Goal: Transaction & Acquisition: Purchase product/service

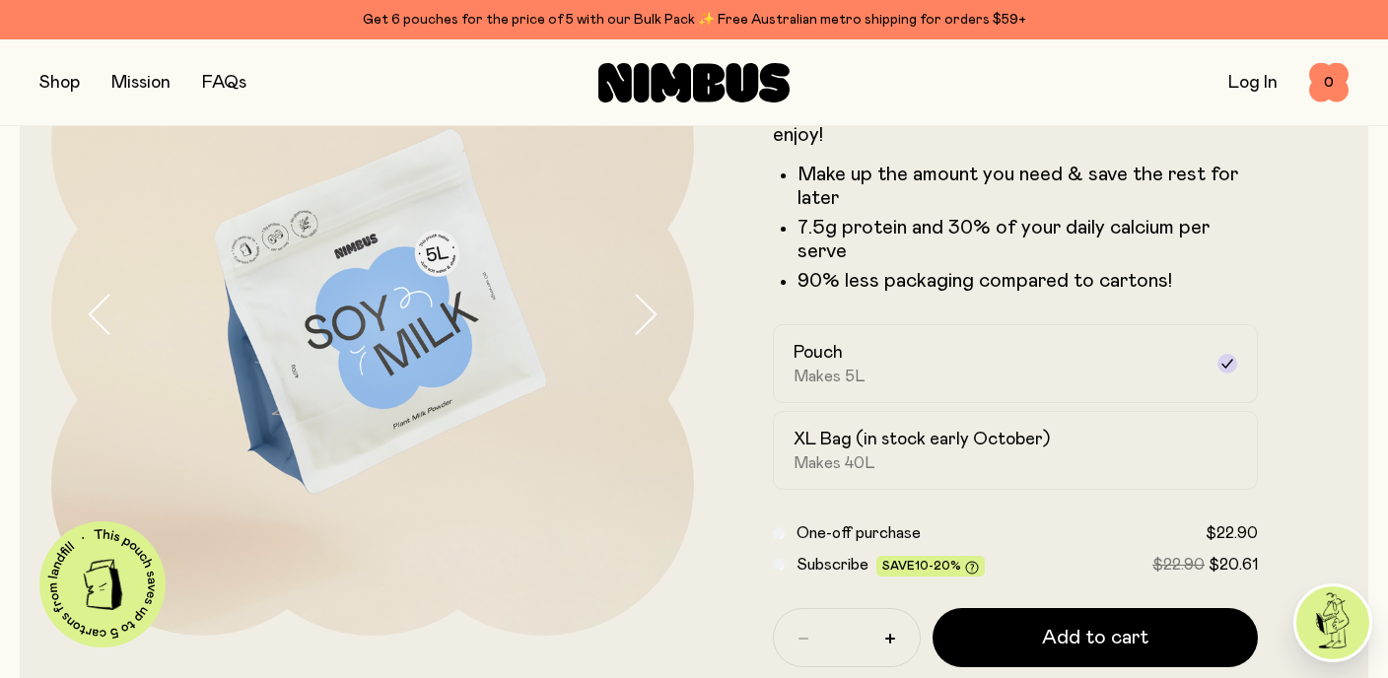
scroll to position [195, 0]
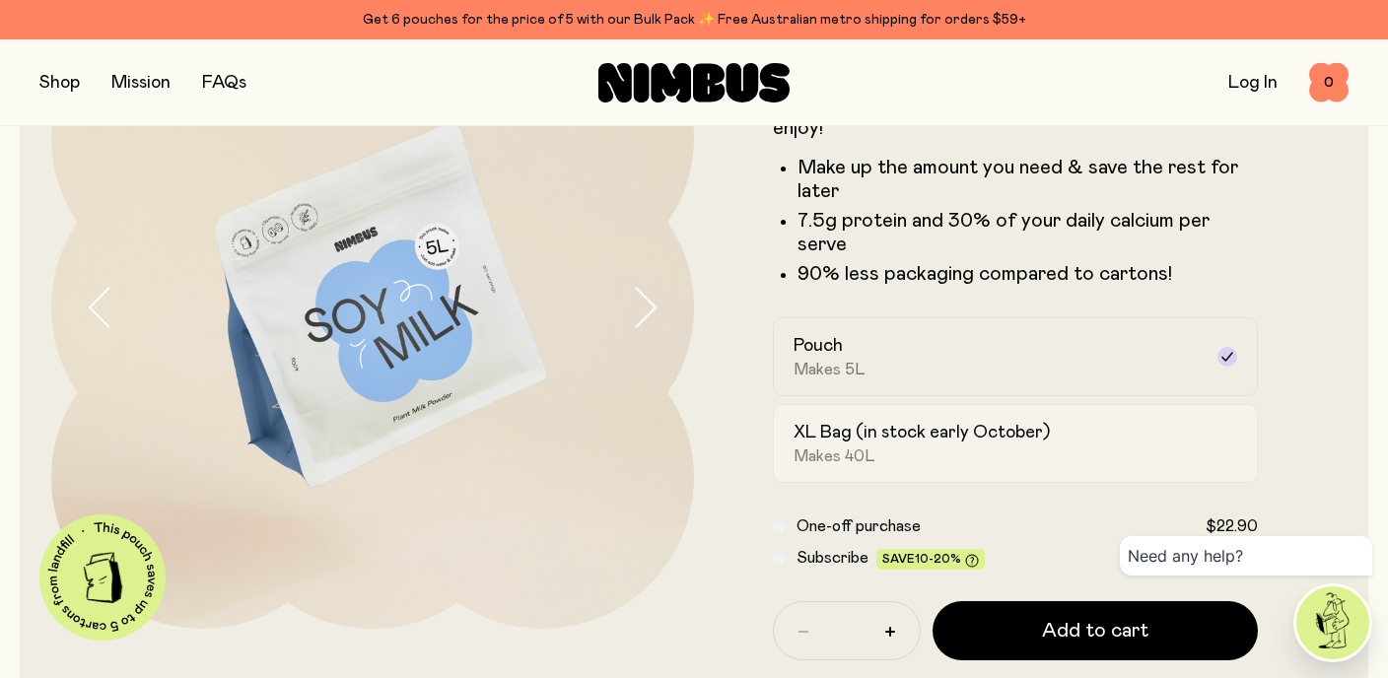
click at [1111, 357] on div "Pouch Makes 5L" at bounding box center [998, 356] width 408 height 45
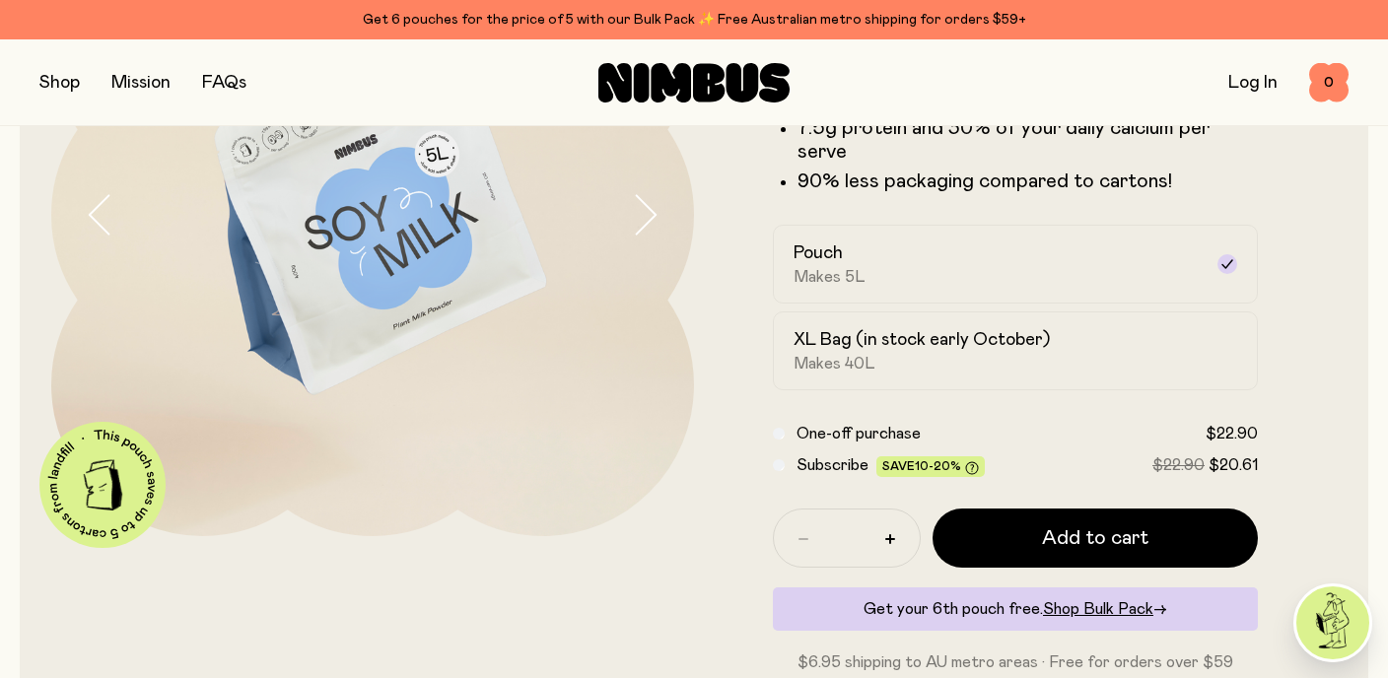
scroll to position [380, 0]
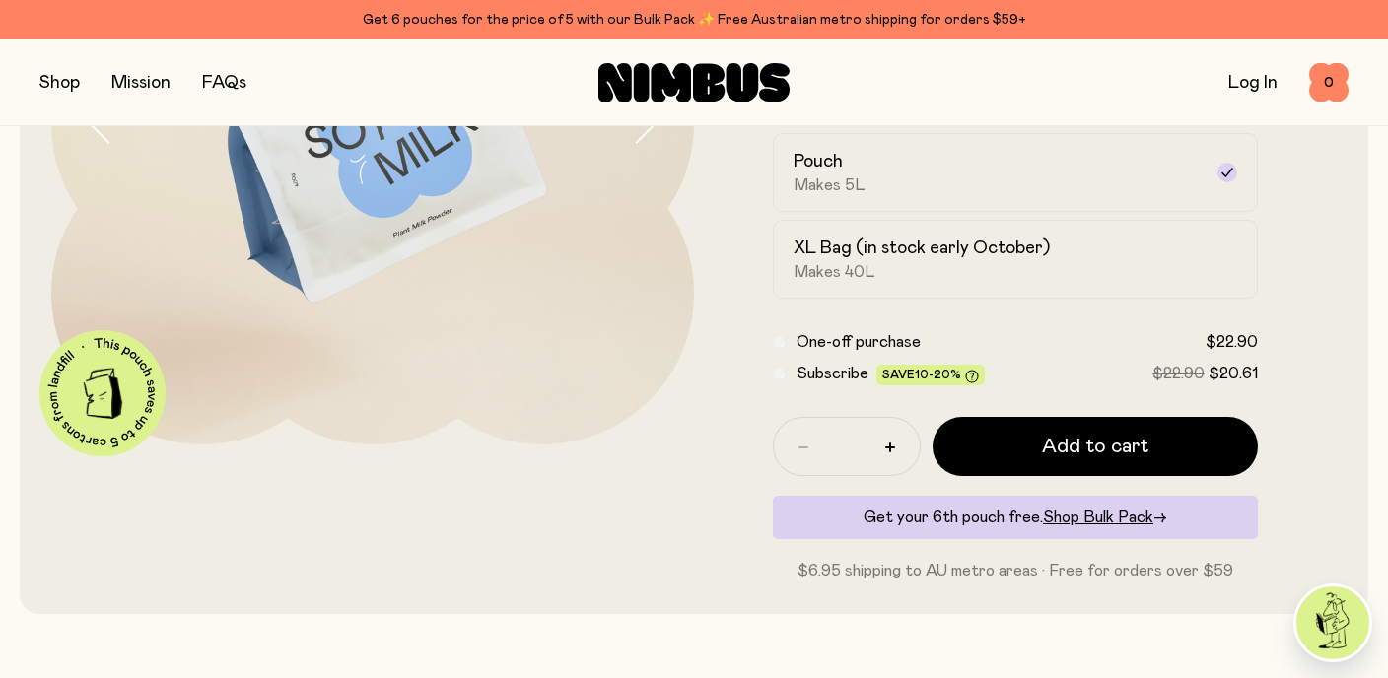
click at [1047, 459] on span "Add to cart" at bounding box center [1095, 447] width 106 height 28
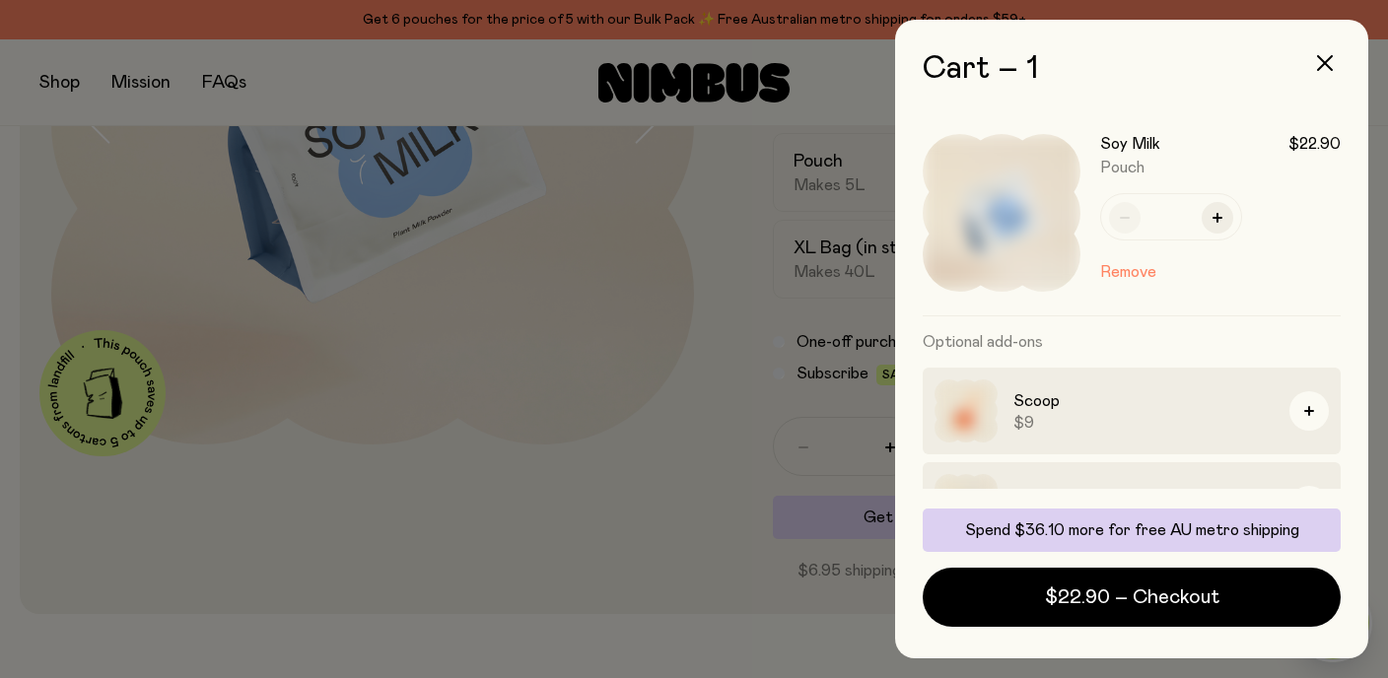
scroll to position [0, 0]
click at [731, 530] on div at bounding box center [694, 339] width 1388 height 678
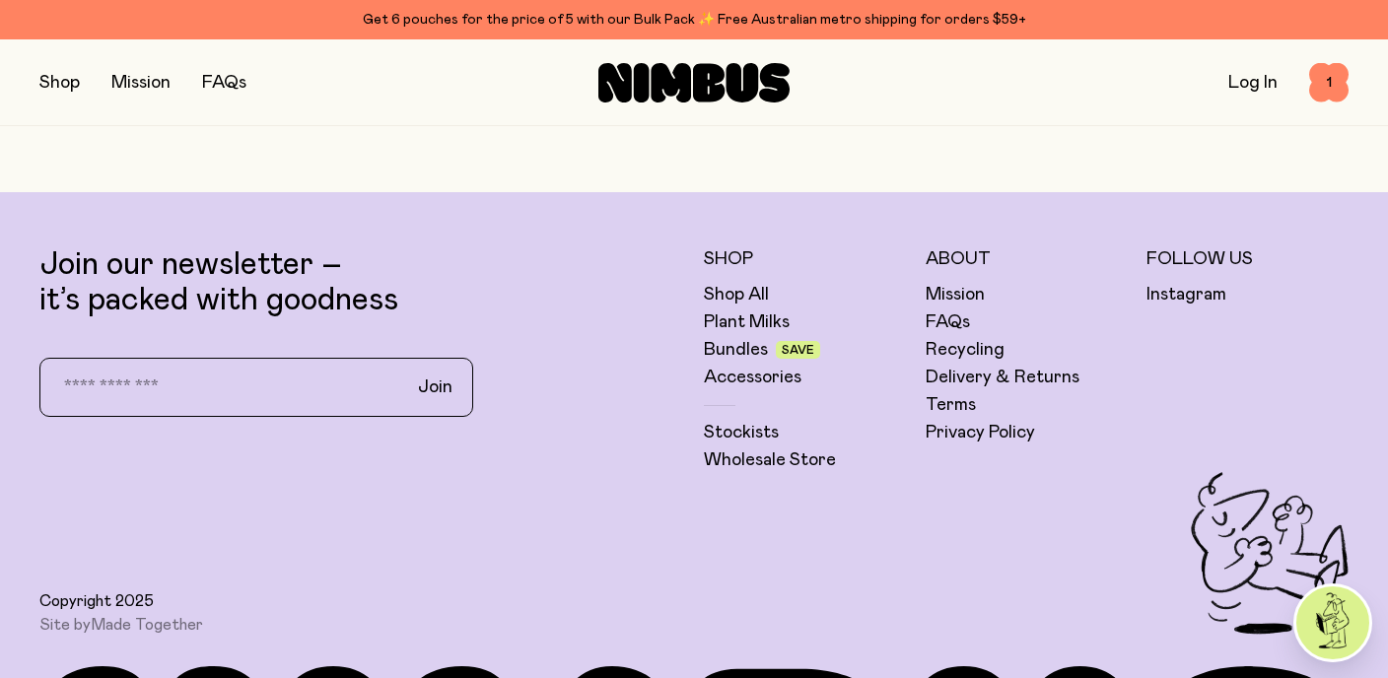
scroll to position [4925, 0]
drag, startPoint x: 728, startPoint y: 344, endPoint x: 663, endPoint y: 46, distance: 304.8
click at [728, 344] on link "Bundles" at bounding box center [736, 349] width 64 height 24
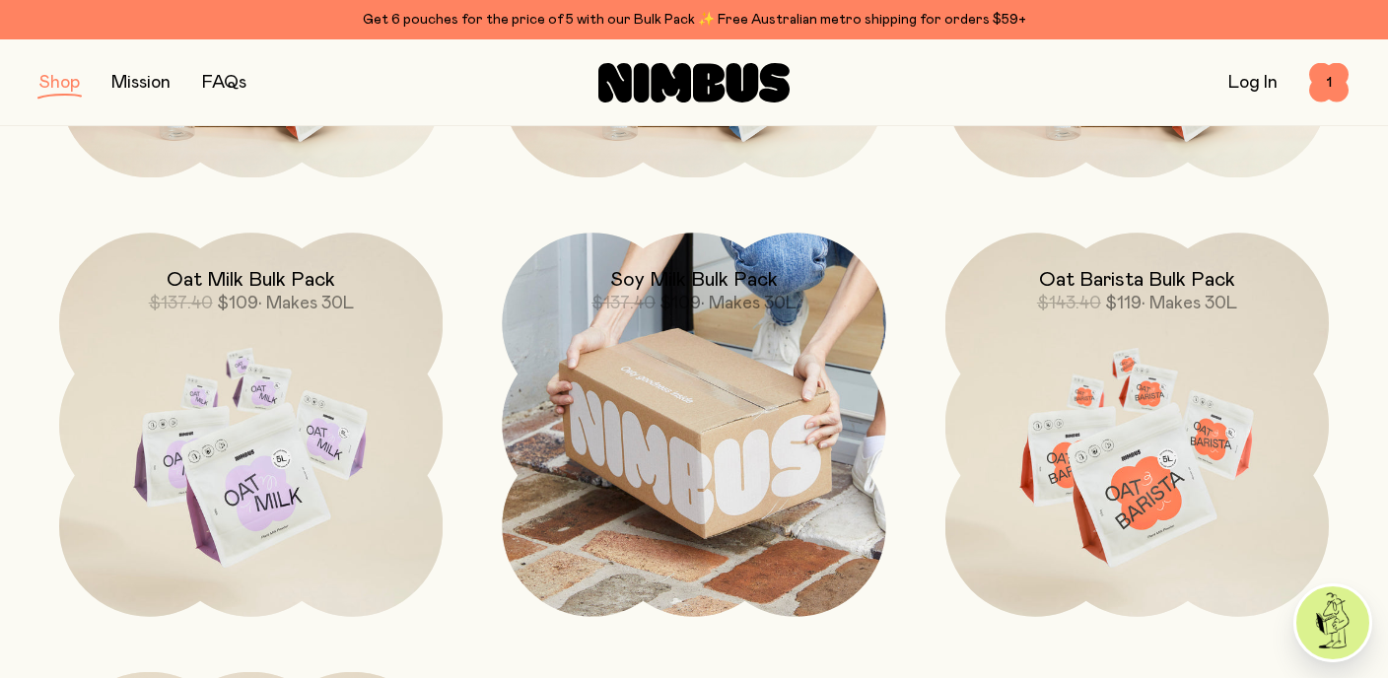
scroll to position [259, 0]
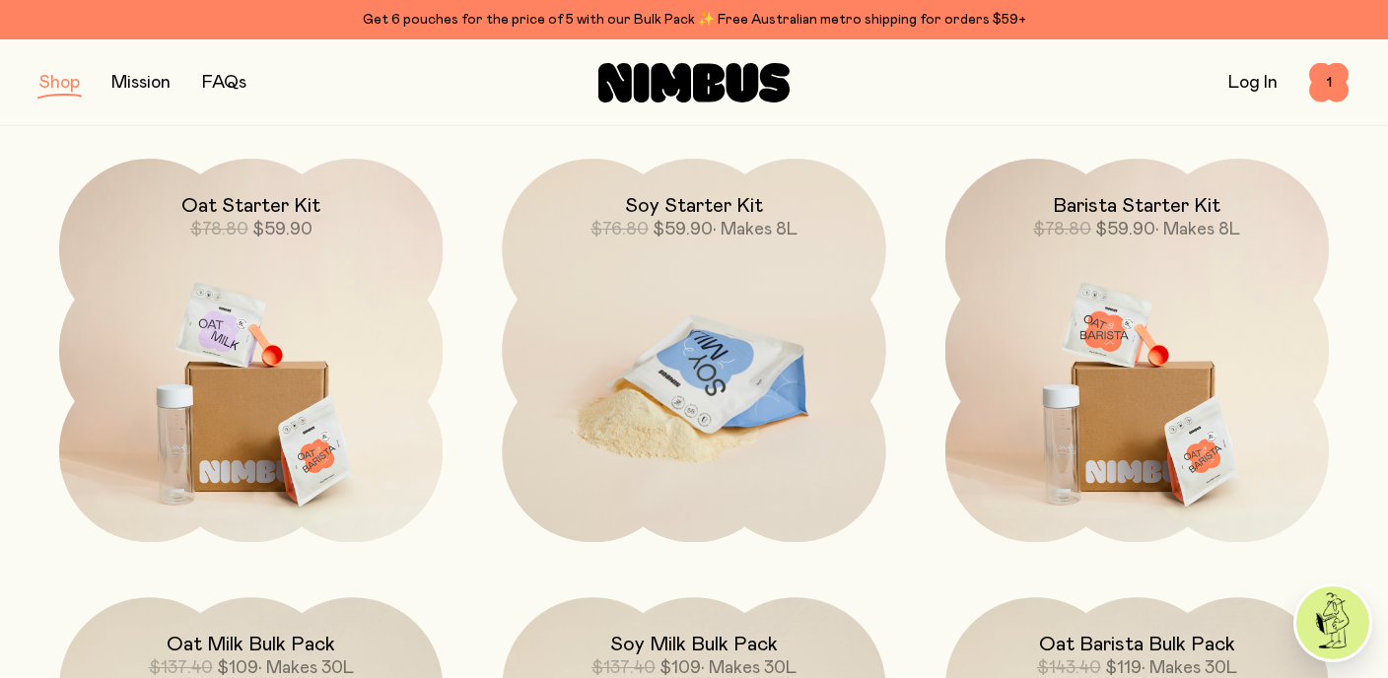
click at [715, 326] on img at bounding box center [694, 384] width 384 height 451
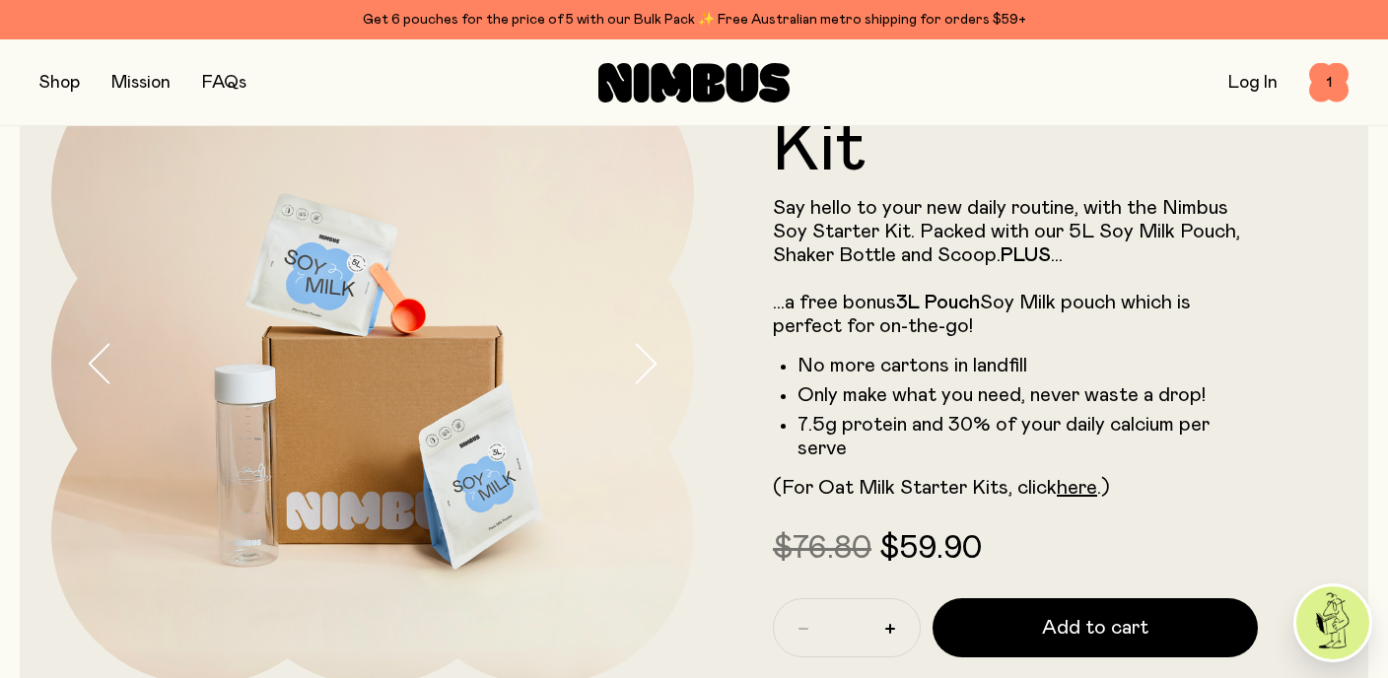
scroll to position [146, 0]
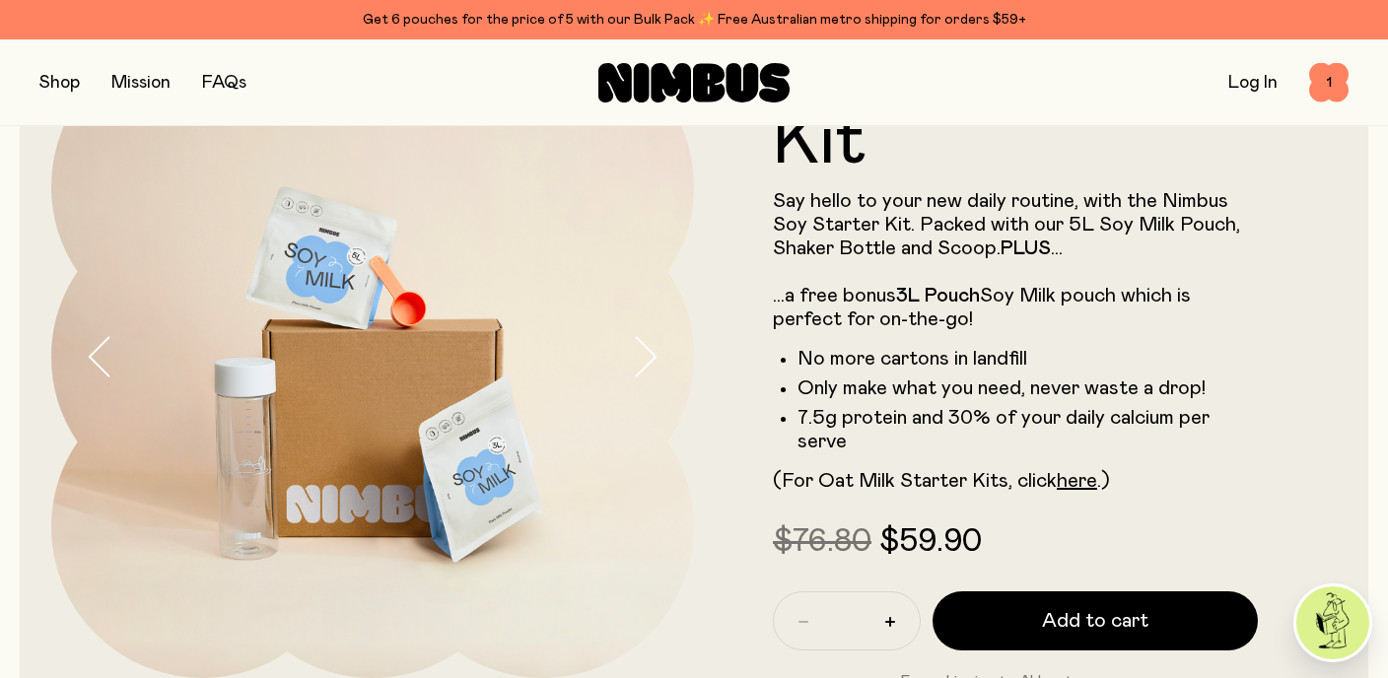
click at [1062, 622] on span "Add to cart" at bounding box center [1095, 621] width 106 height 28
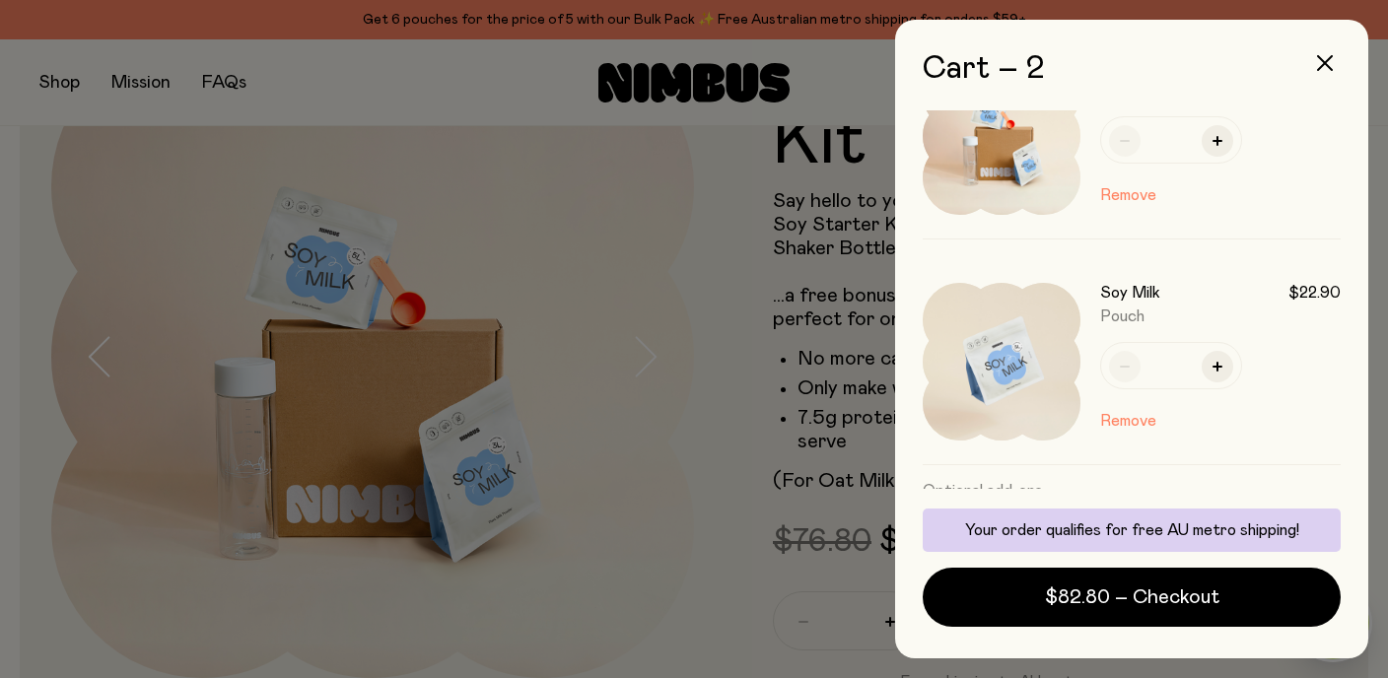
scroll to position [87, 0]
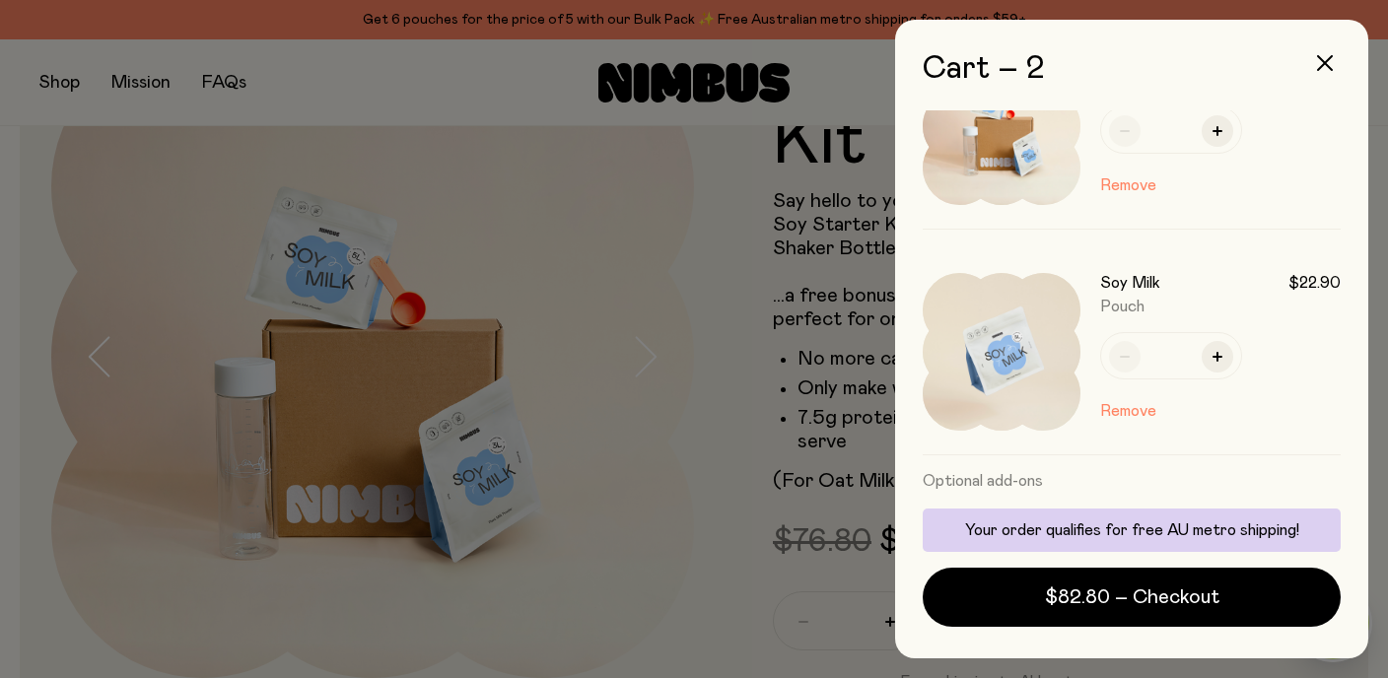
click at [1114, 414] on button "Remove" at bounding box center [1128, 411] width 56 height 24
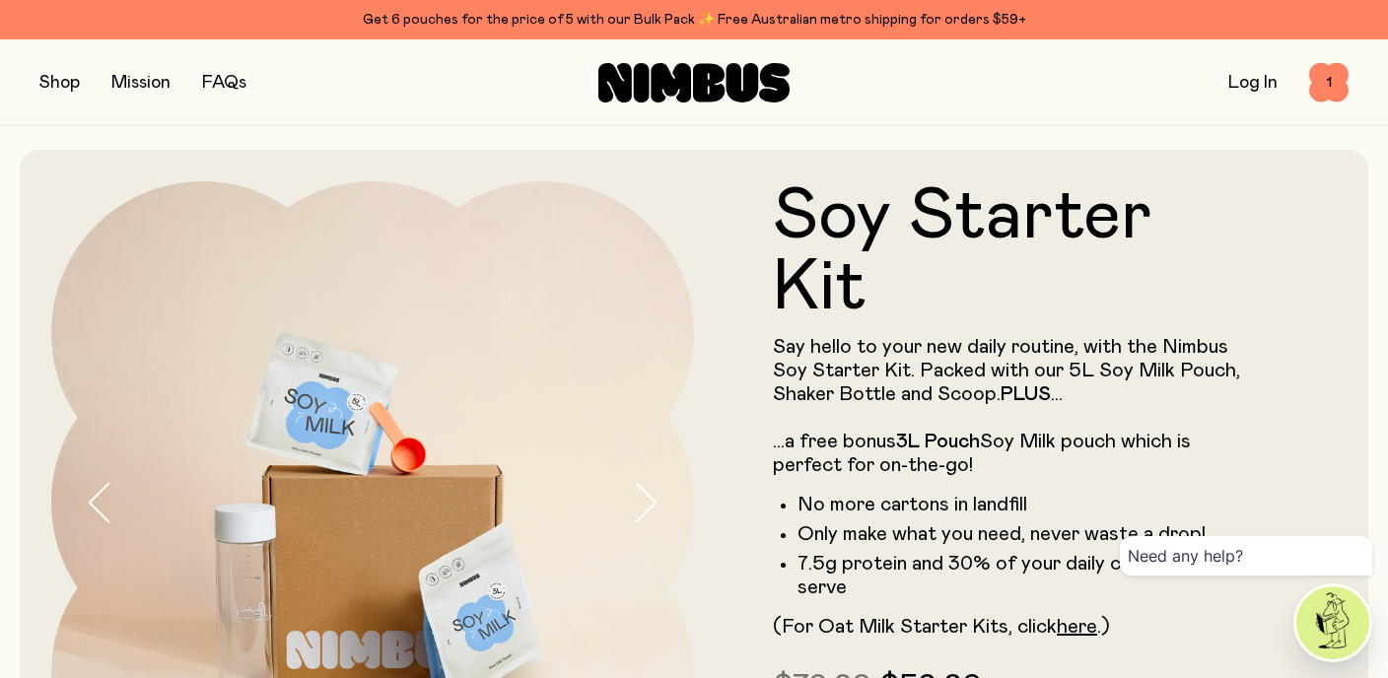
drag, startPoint x: 0, startPoint y: 0, endPoint x: 64, endPoint y: 77, distance: 100.1
click at [64, 77] on button "button" at bounding box center [59, 83] width 40 height 28
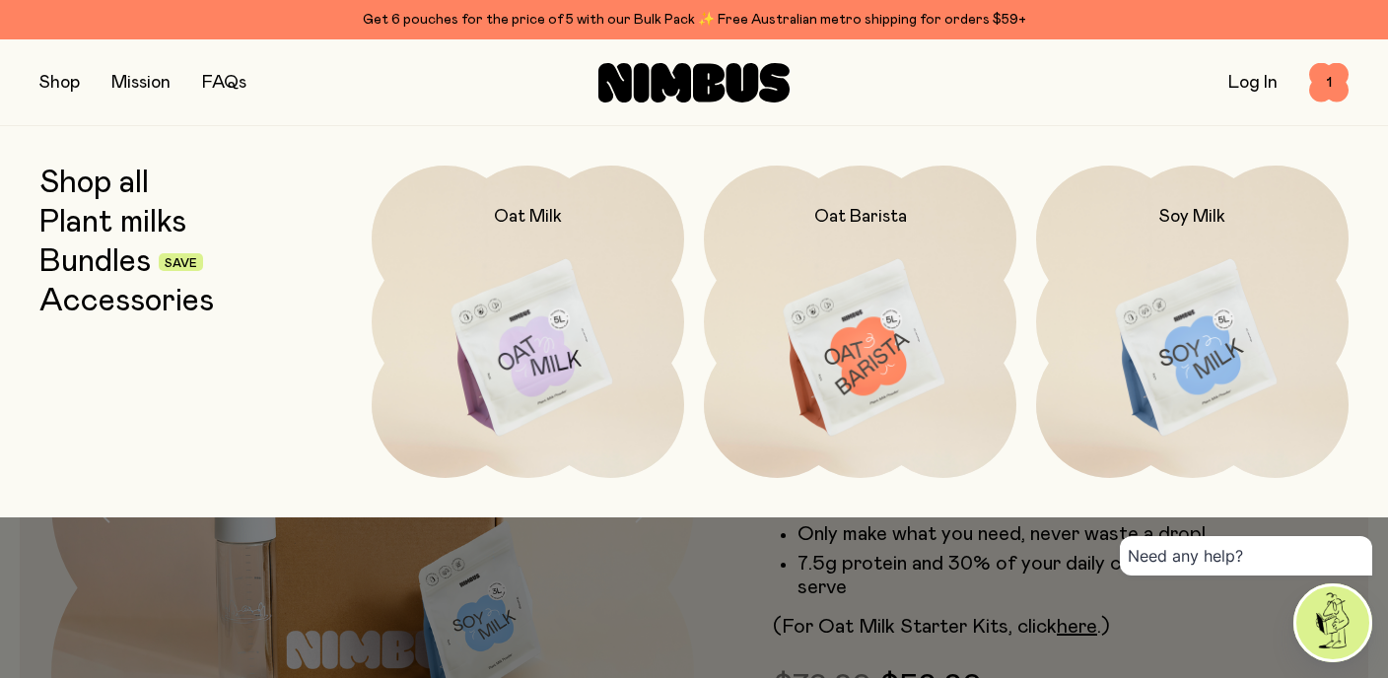
click at [135, 308] on link "Accessories" at bounding box center [126, 301] width 175 height 35
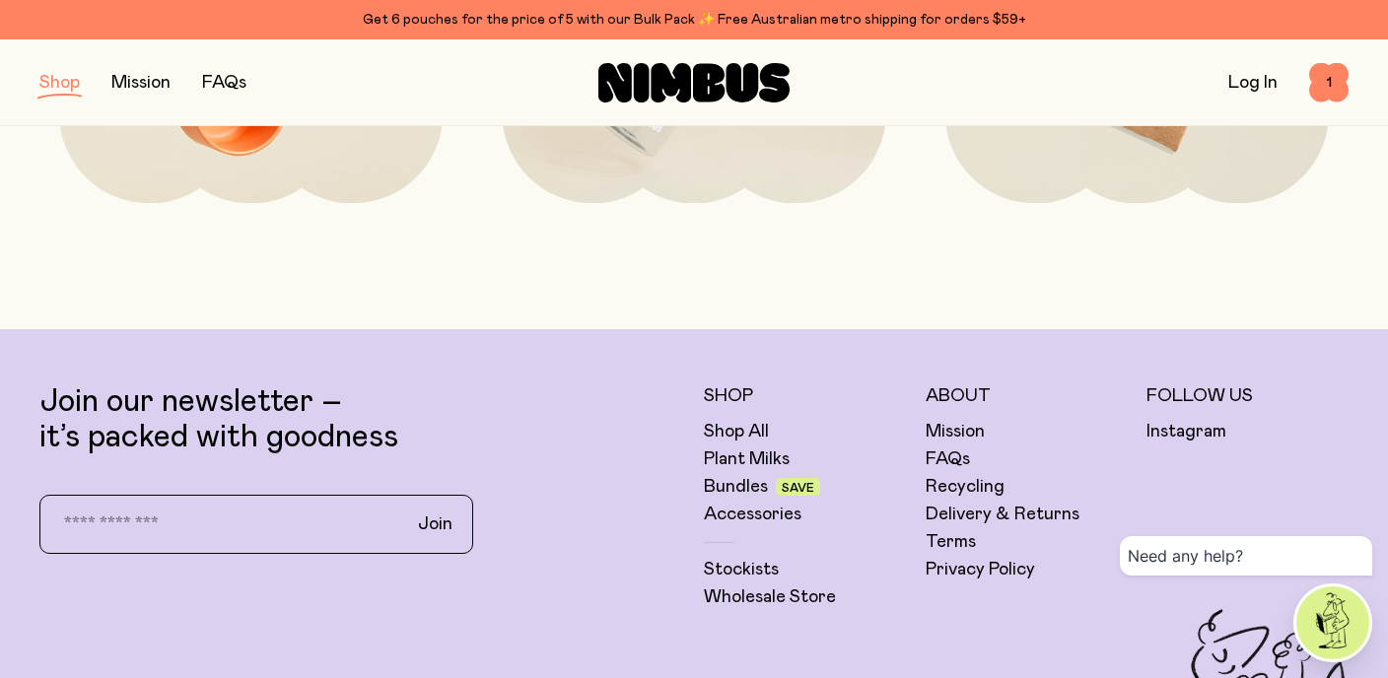
scroll to position [550, 0]
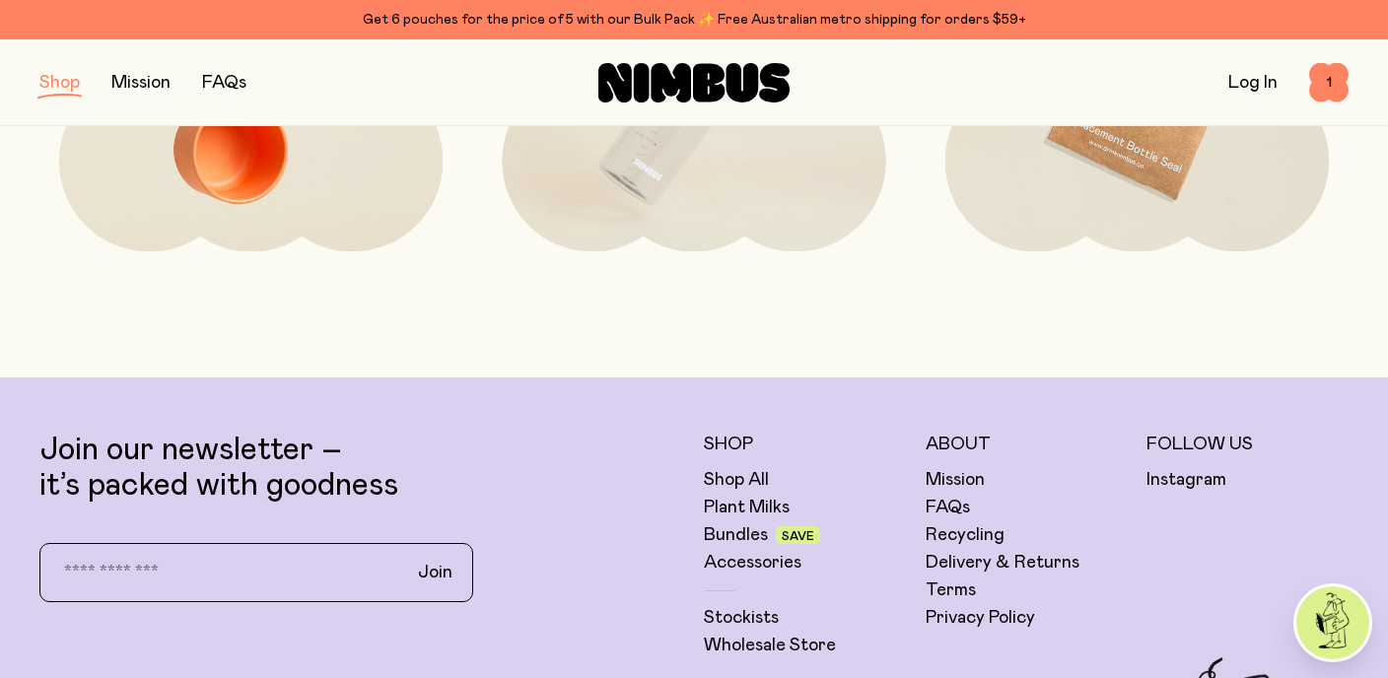
drag, startPoint x: 1327, startPoint y: 88, endPoint x: 663, endPoint y: 46, distance: 665.8
click at [1327, 88] on span "1" at bounding box center [1328, 82] width 39 height 39
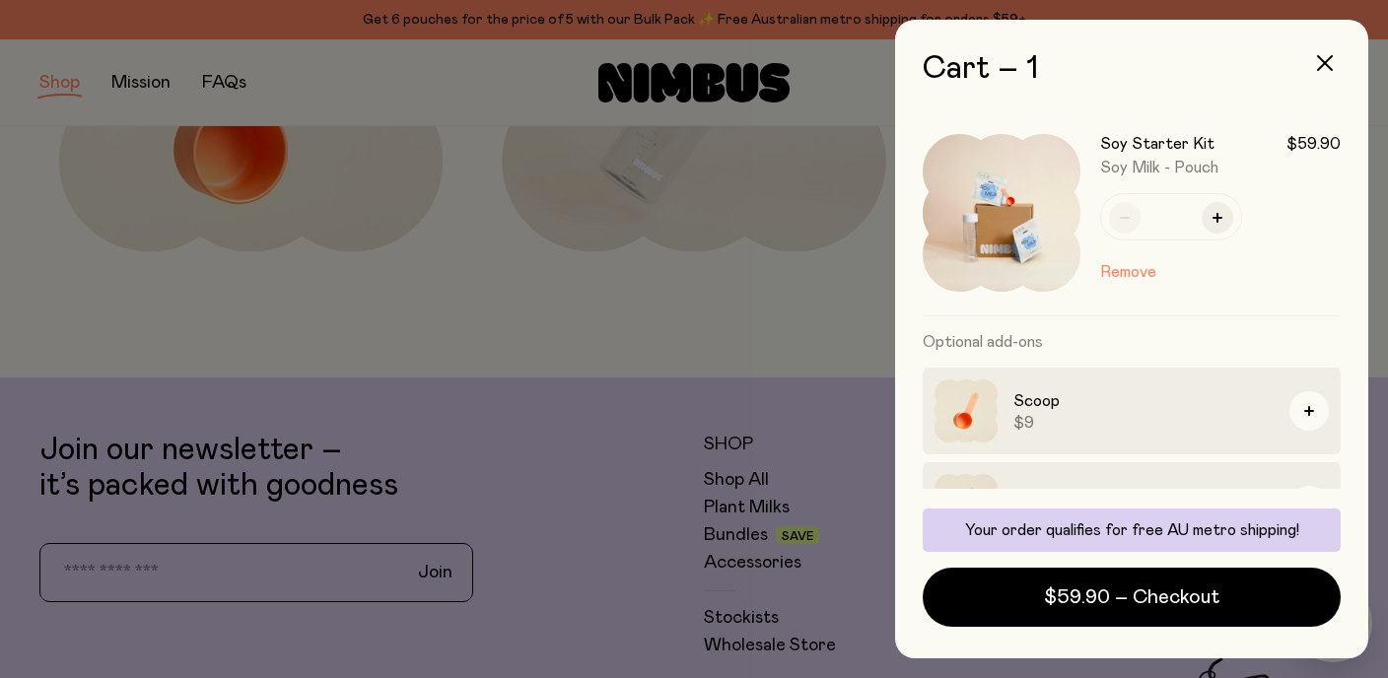
click at [1099, 603] on span "$59.90 – Checkout" at bounding box center [1132, 598] width 176 height 28
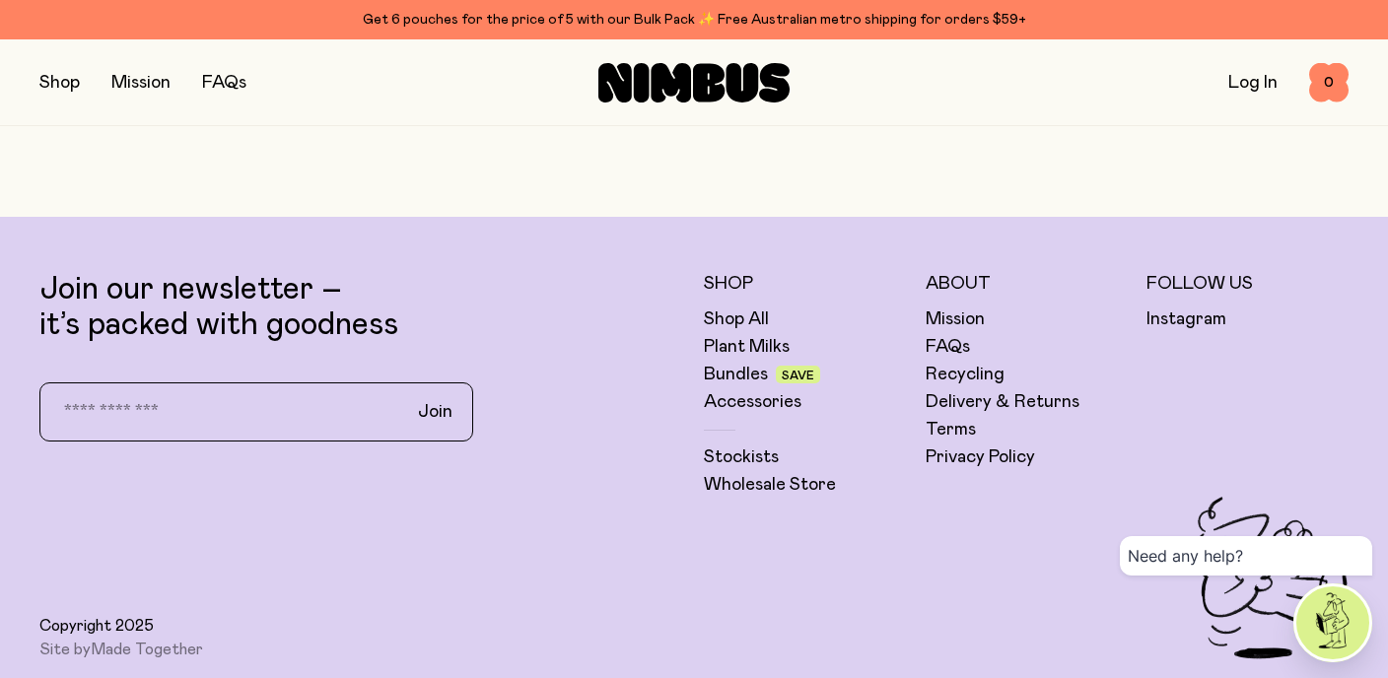
scroll to position [5273, 0]
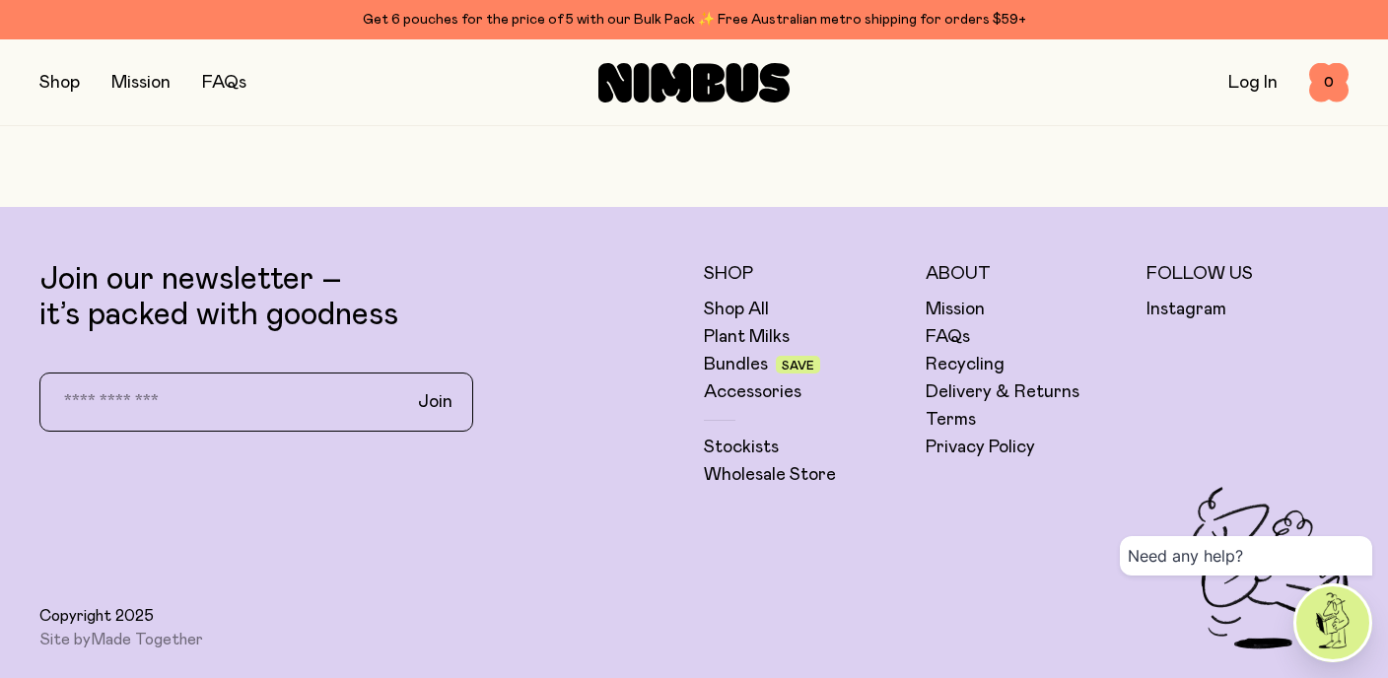
click at [973, 390] on link "Delivery & Returns" at bounding box center [1003, 393] width 154 height 24
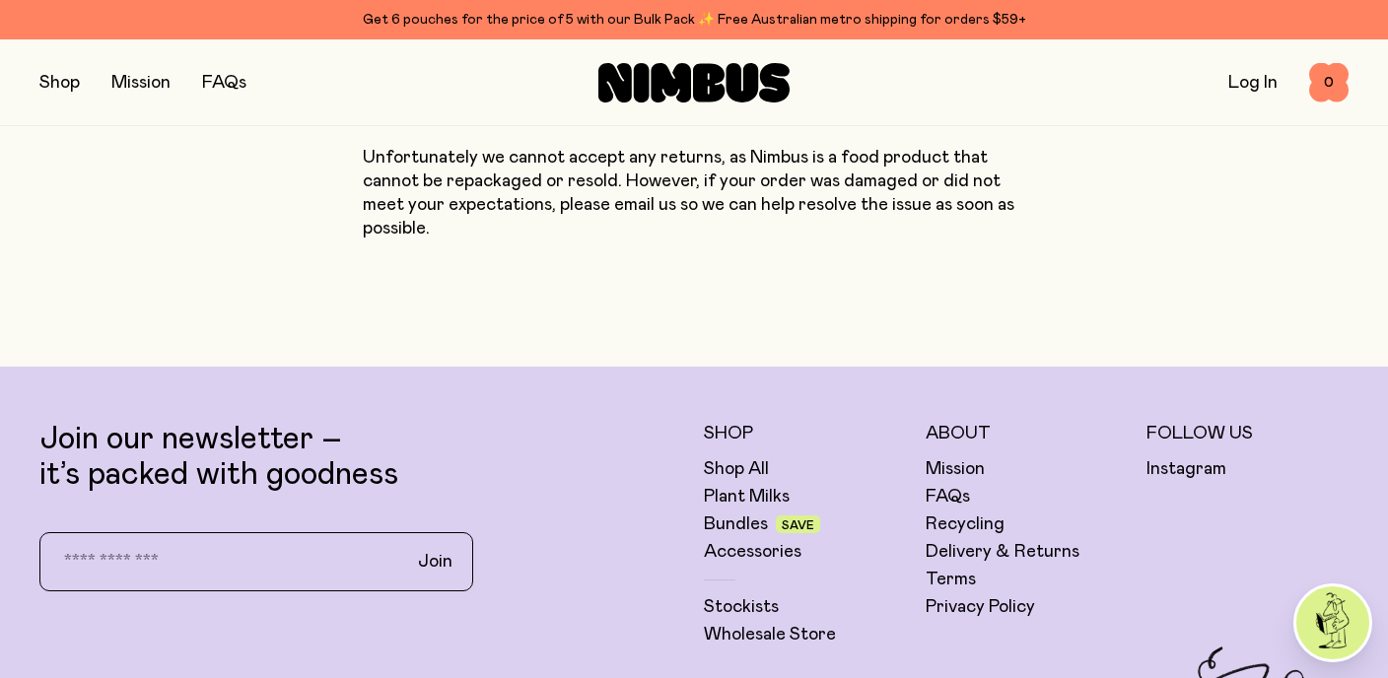
scroll to position [2208, 0]
